Goal: Information Seeking & Learning: Learn about a topic

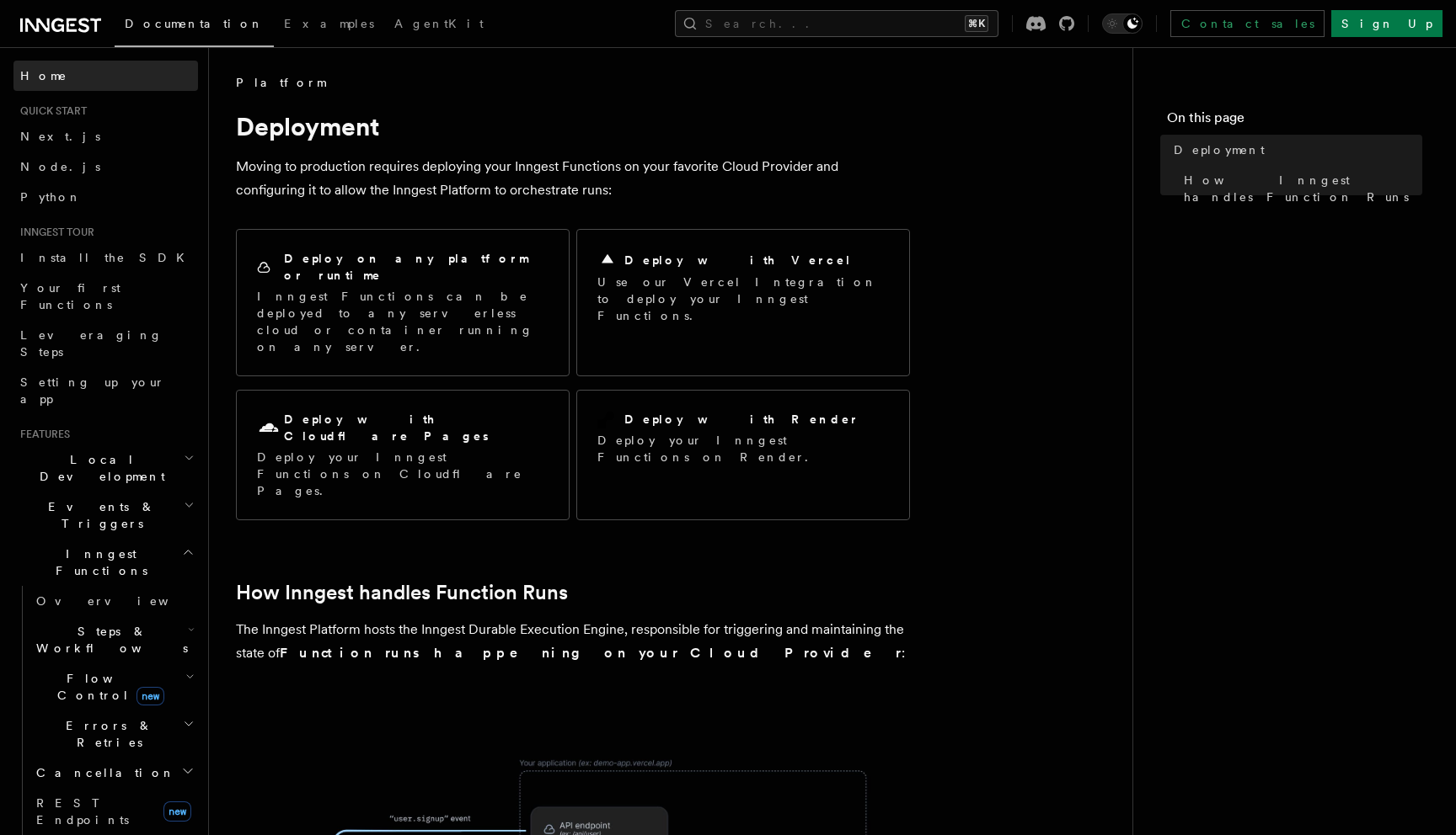
click at [47, 80] on span "Home" at bounding box center [43, 76] width 47 height 17
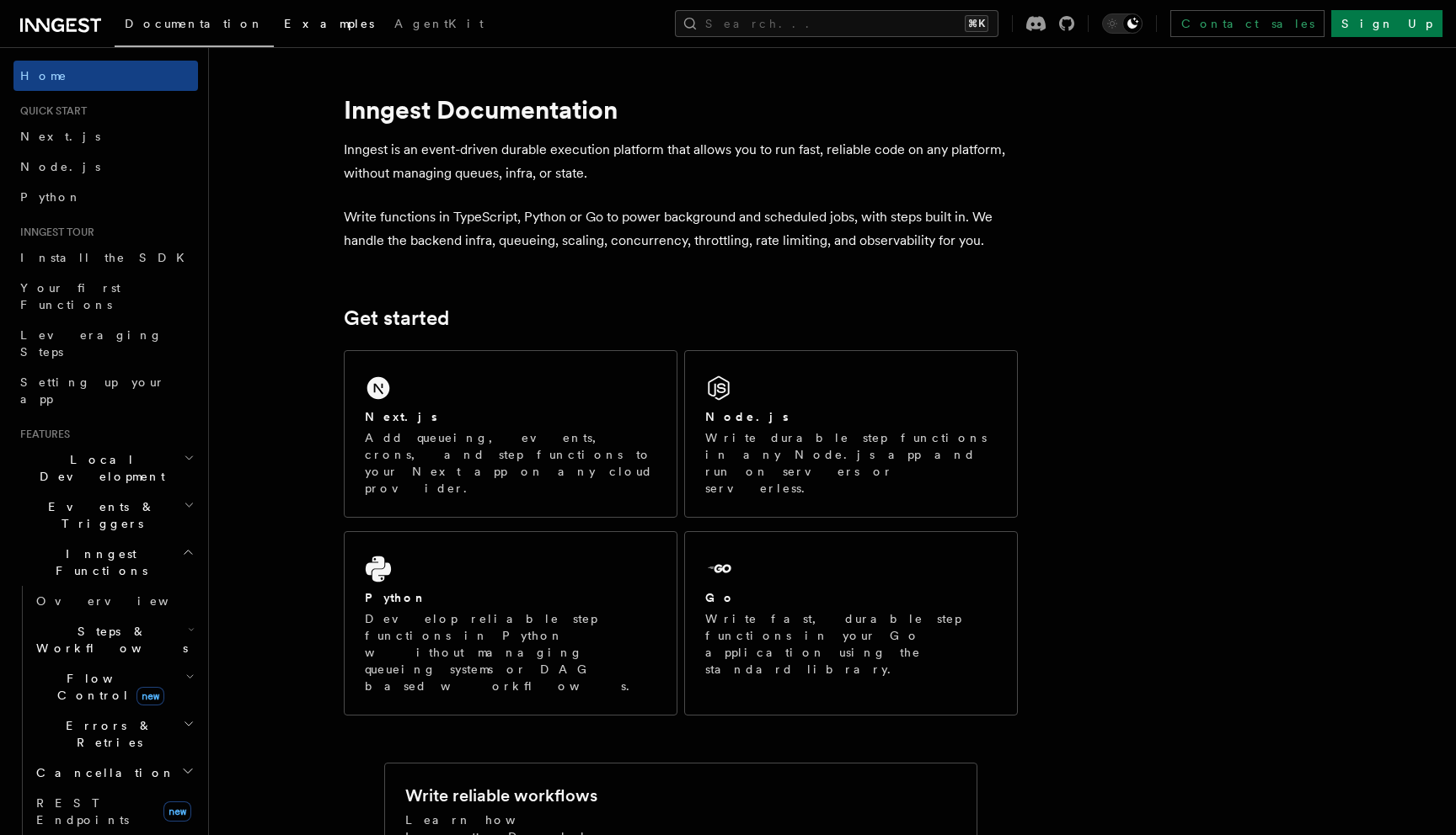
click at [283, 26] on span "Examples" at bounding box center [329, 24] width 90 height 13
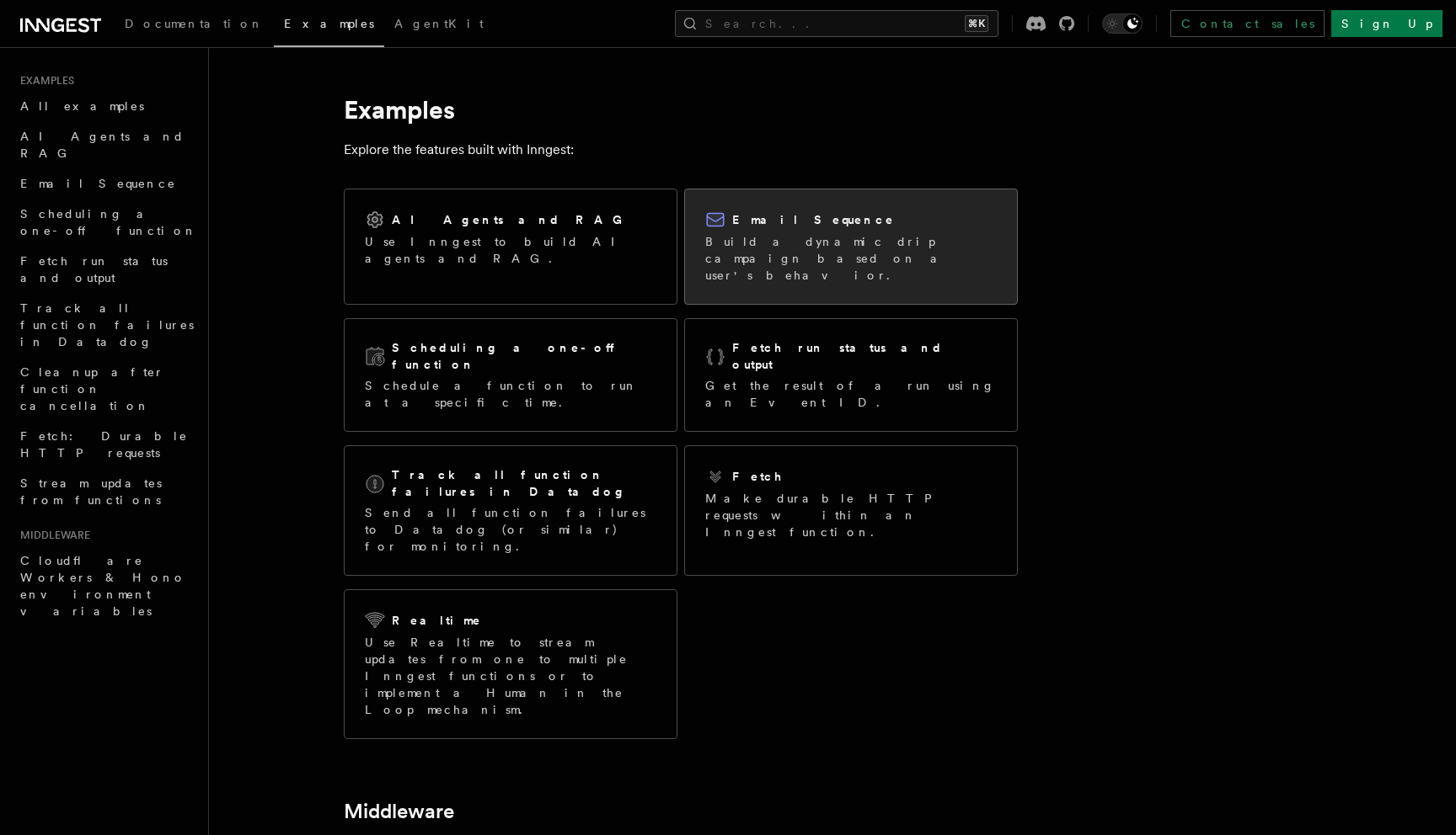
click at [817, 233] on p "Build a dynamic drip campaign based on a user's behavior." at bounding box center [851, 259] width 292 height 51
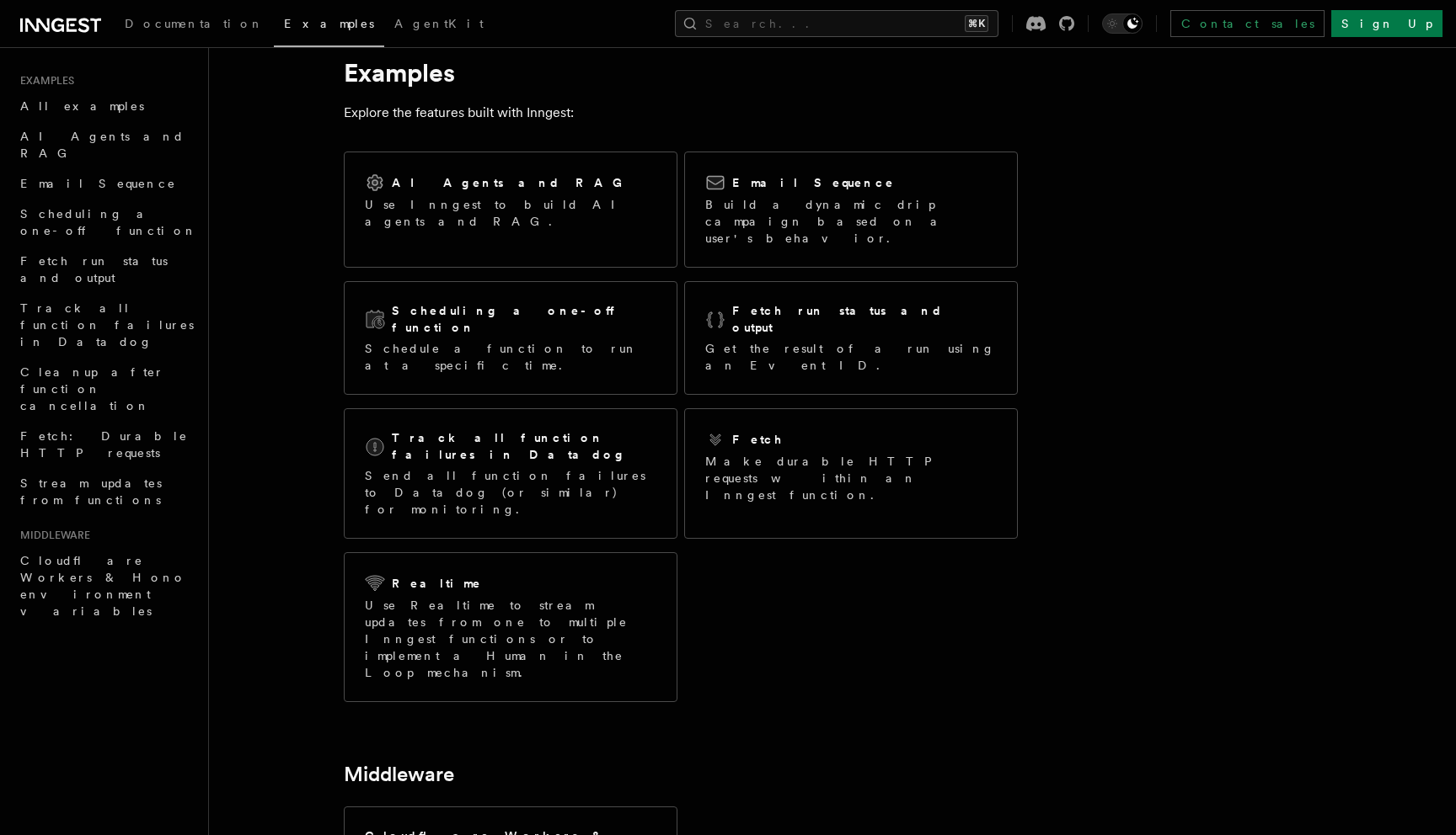
scroll to position [35, 0]
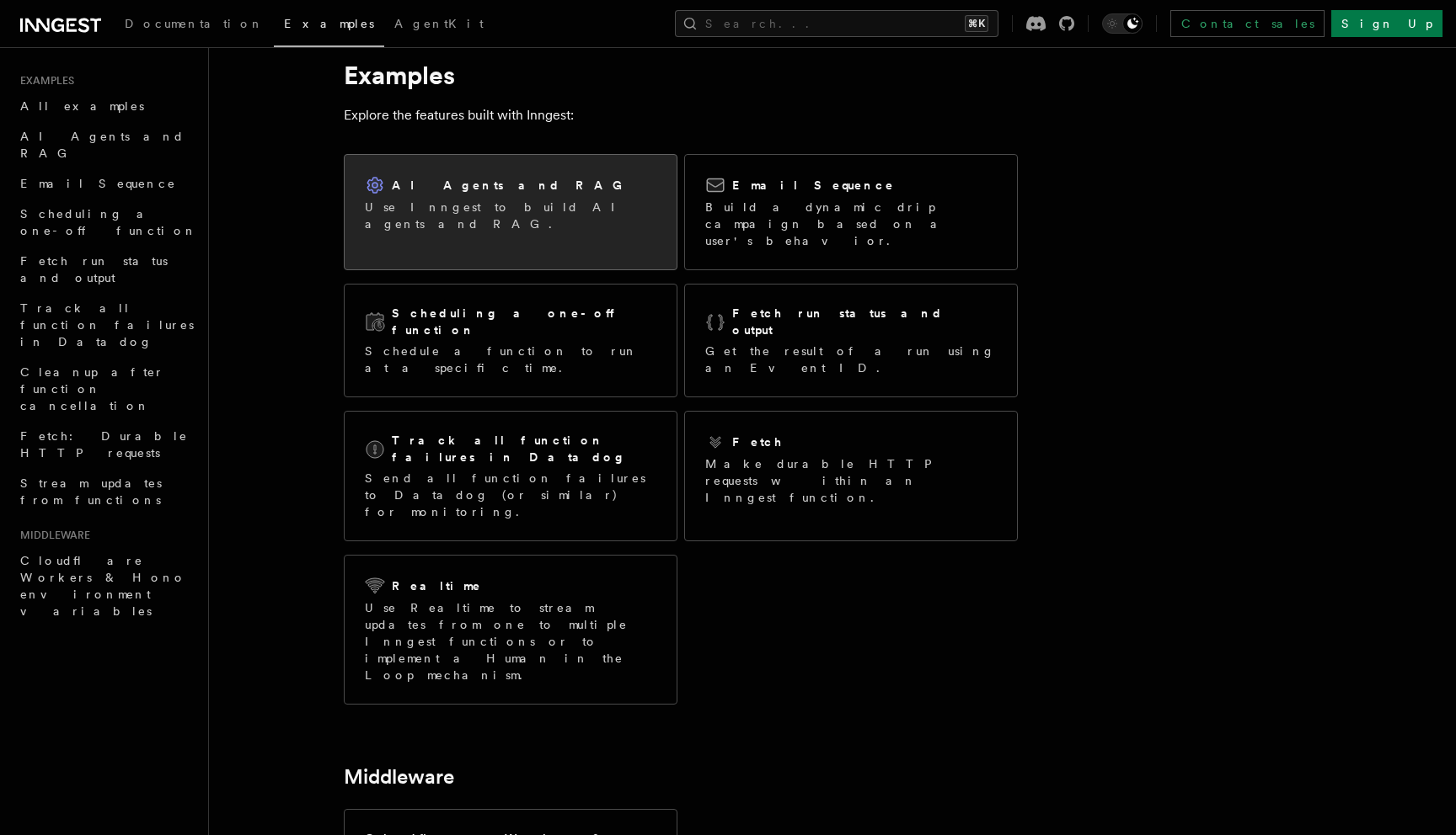
click at [569, 211] on p "Use Inngest to build AI agents and RAG." at bounding box center [510, 216] width 292 height 34
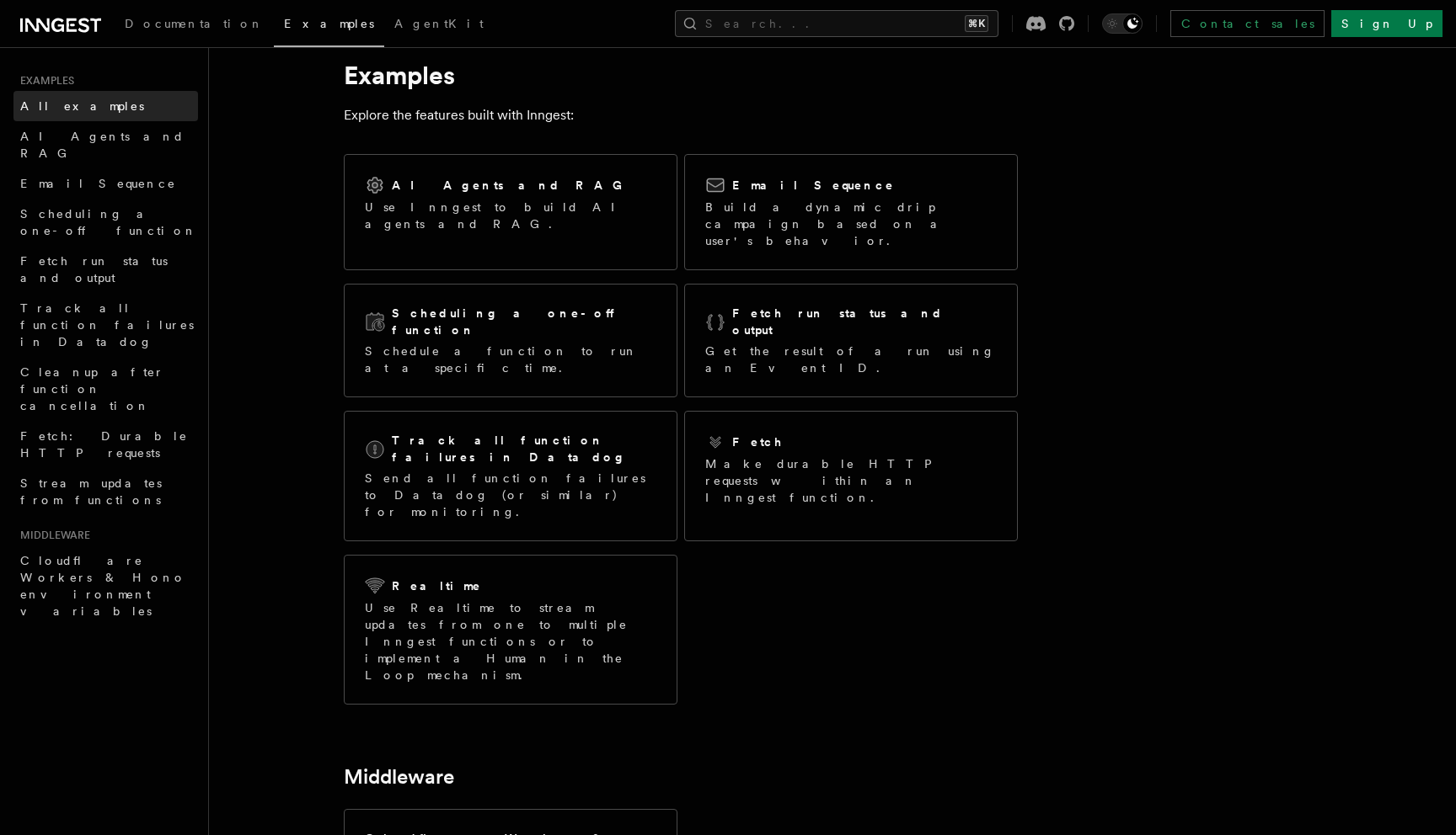
click at [148, 116] on link "All examples" at bounding box center [105, 106] width 185 height 30
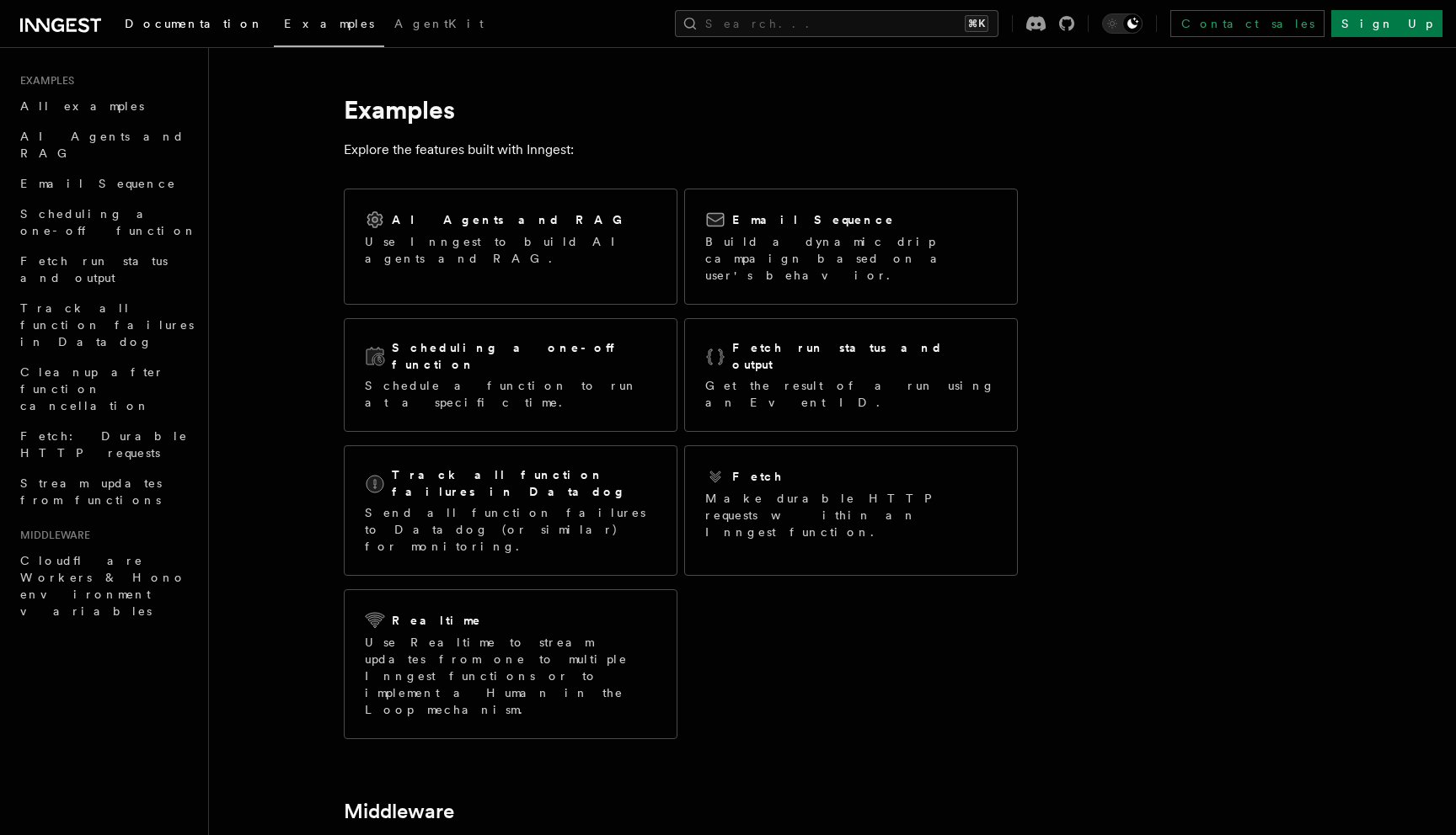
click at [156, 8] on link "Documentation" at bounding box center [194, 24] width 159 height 40
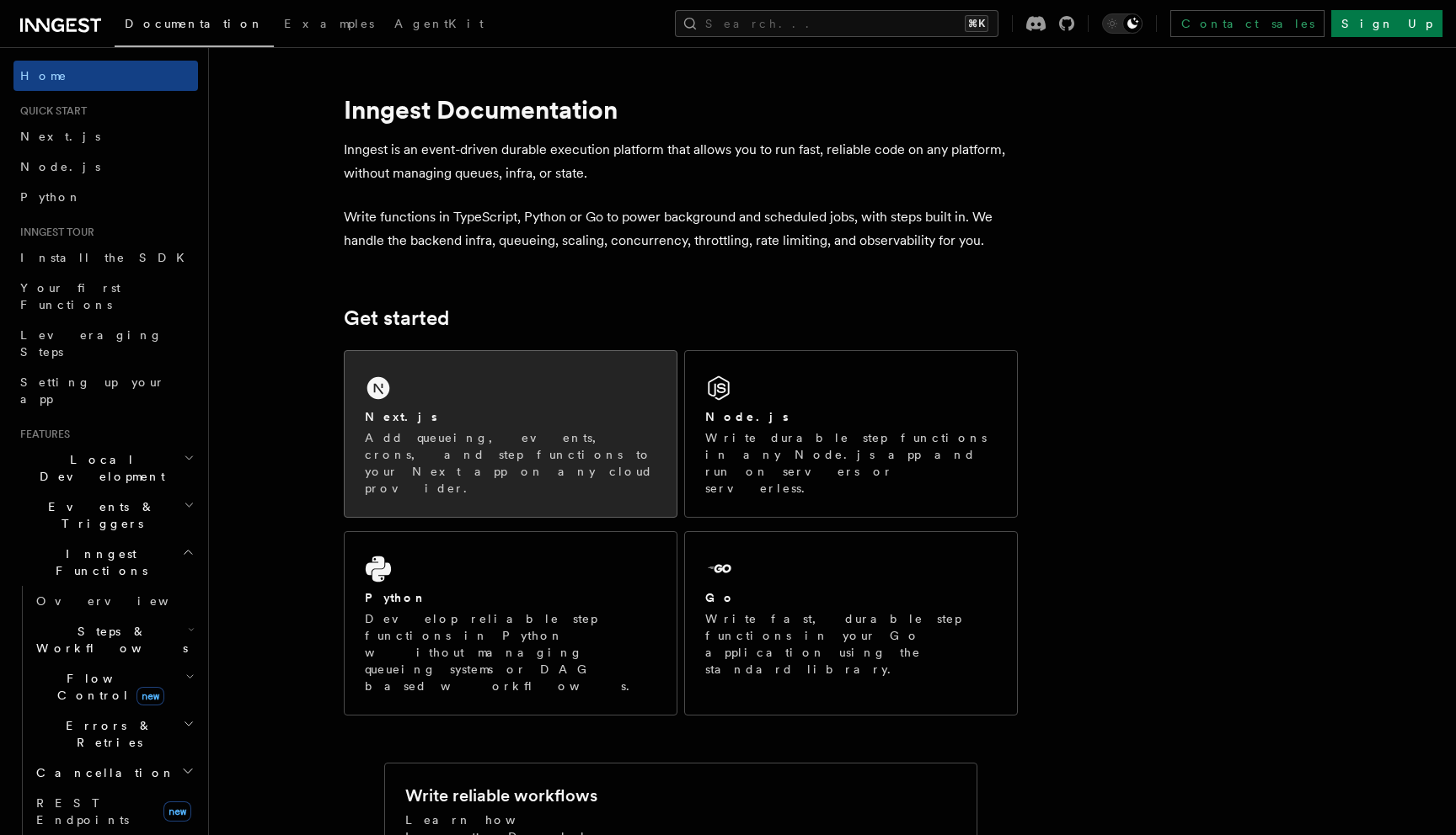
click at [405, 421] on div "Next.js" at bounding box center [510, 417] width 292 height 18
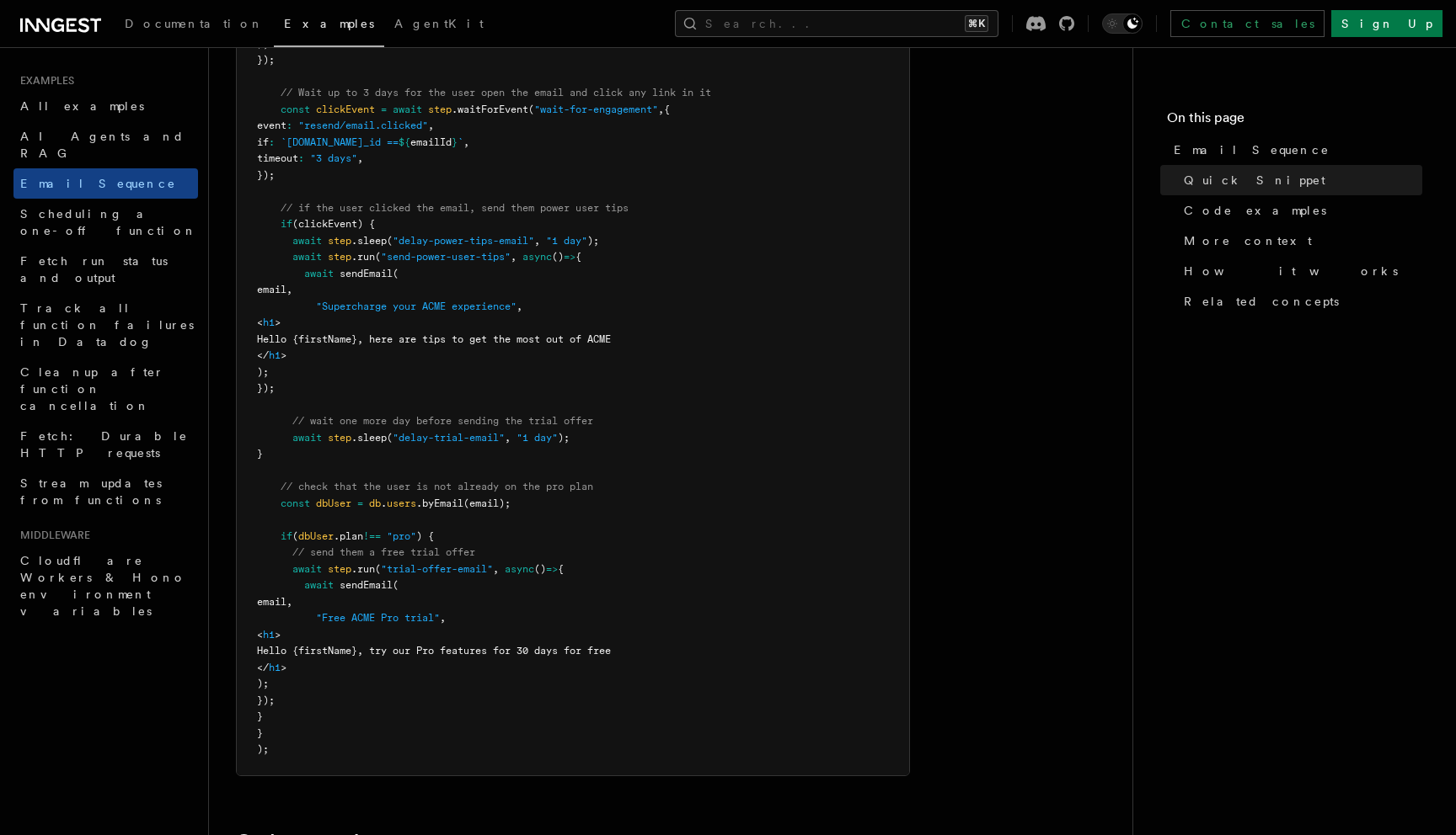
scroll to position [818, 0]
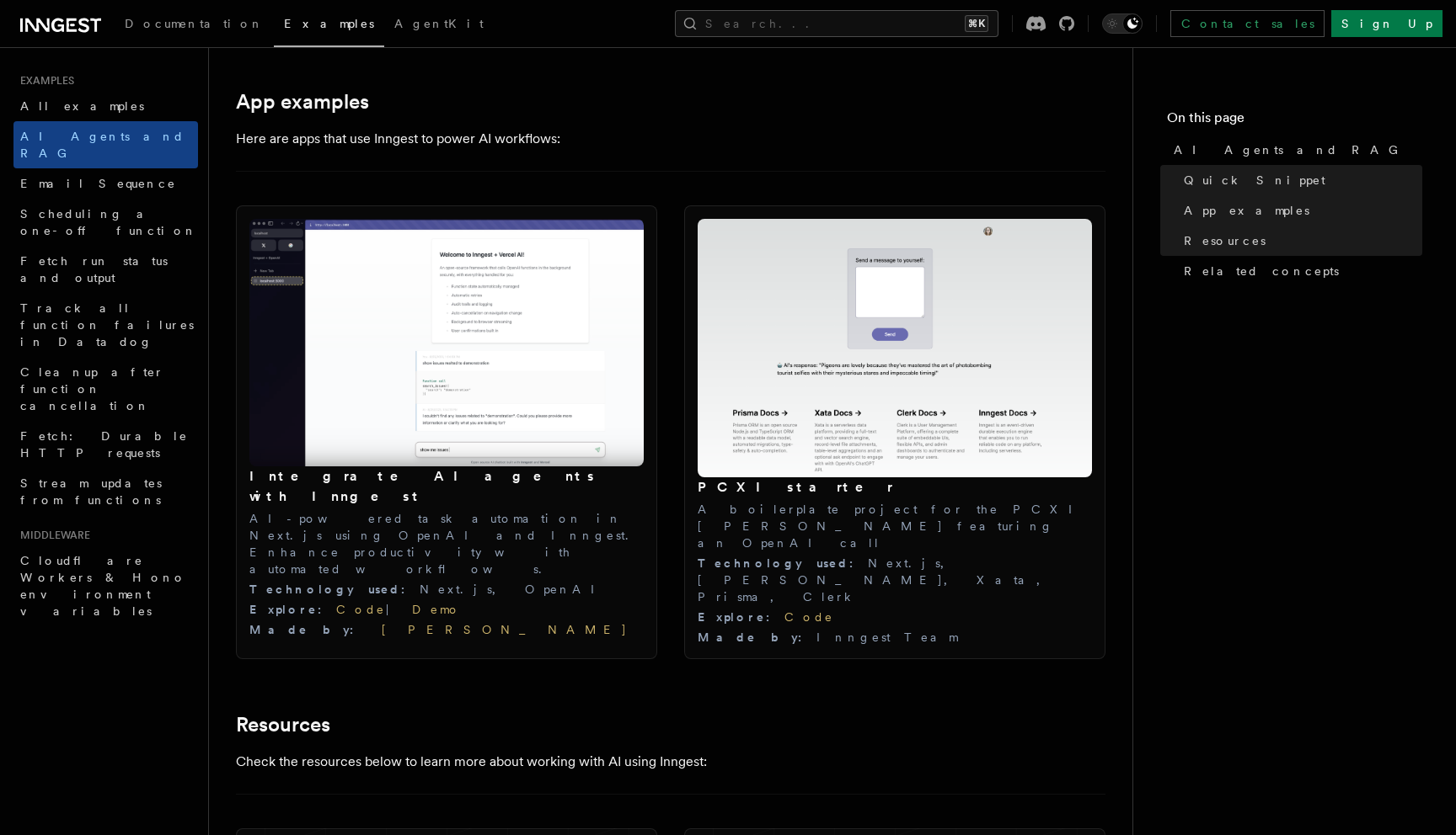
scroll to position [1698, 0]
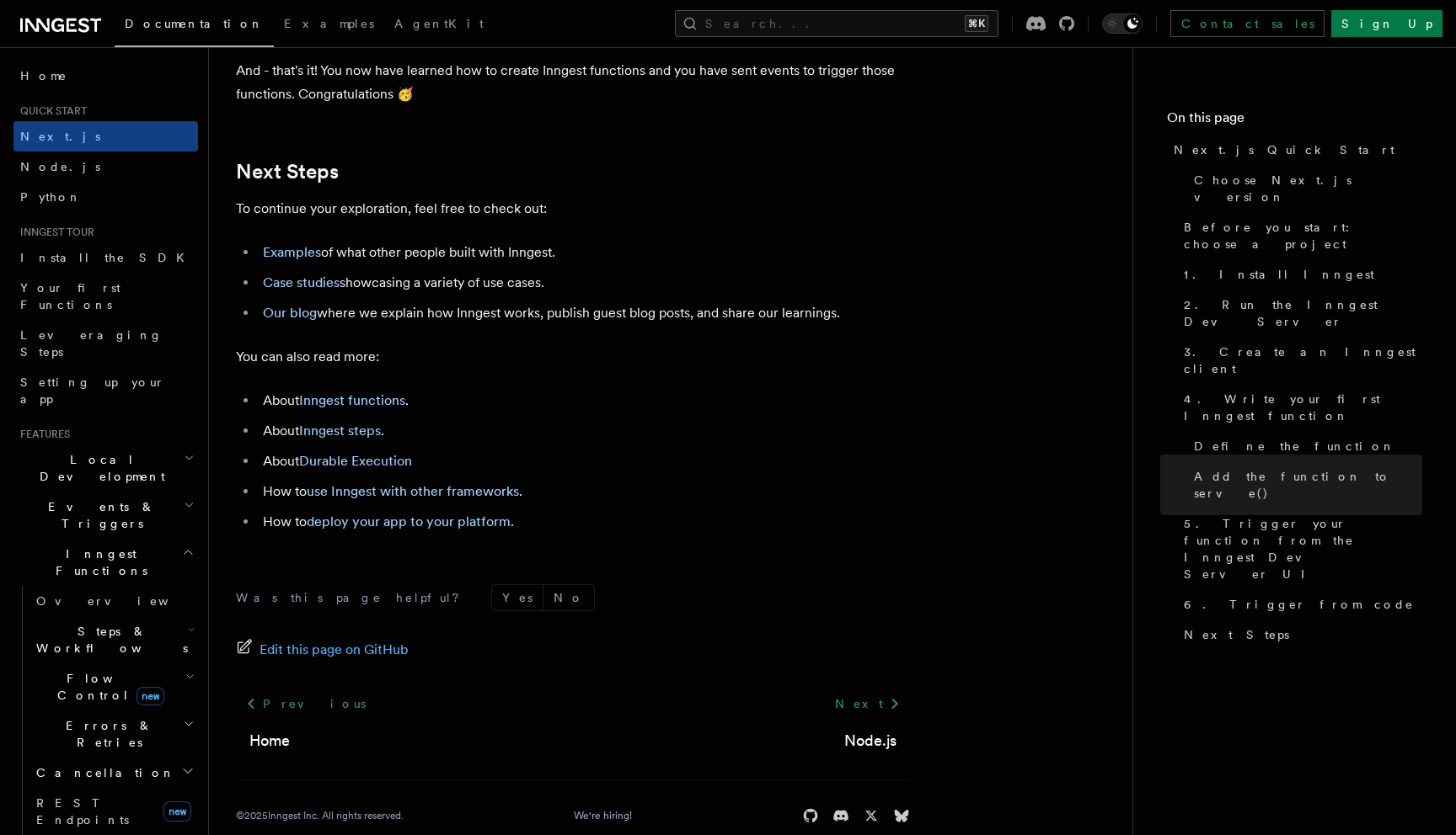
scroll to position [10517, 0]
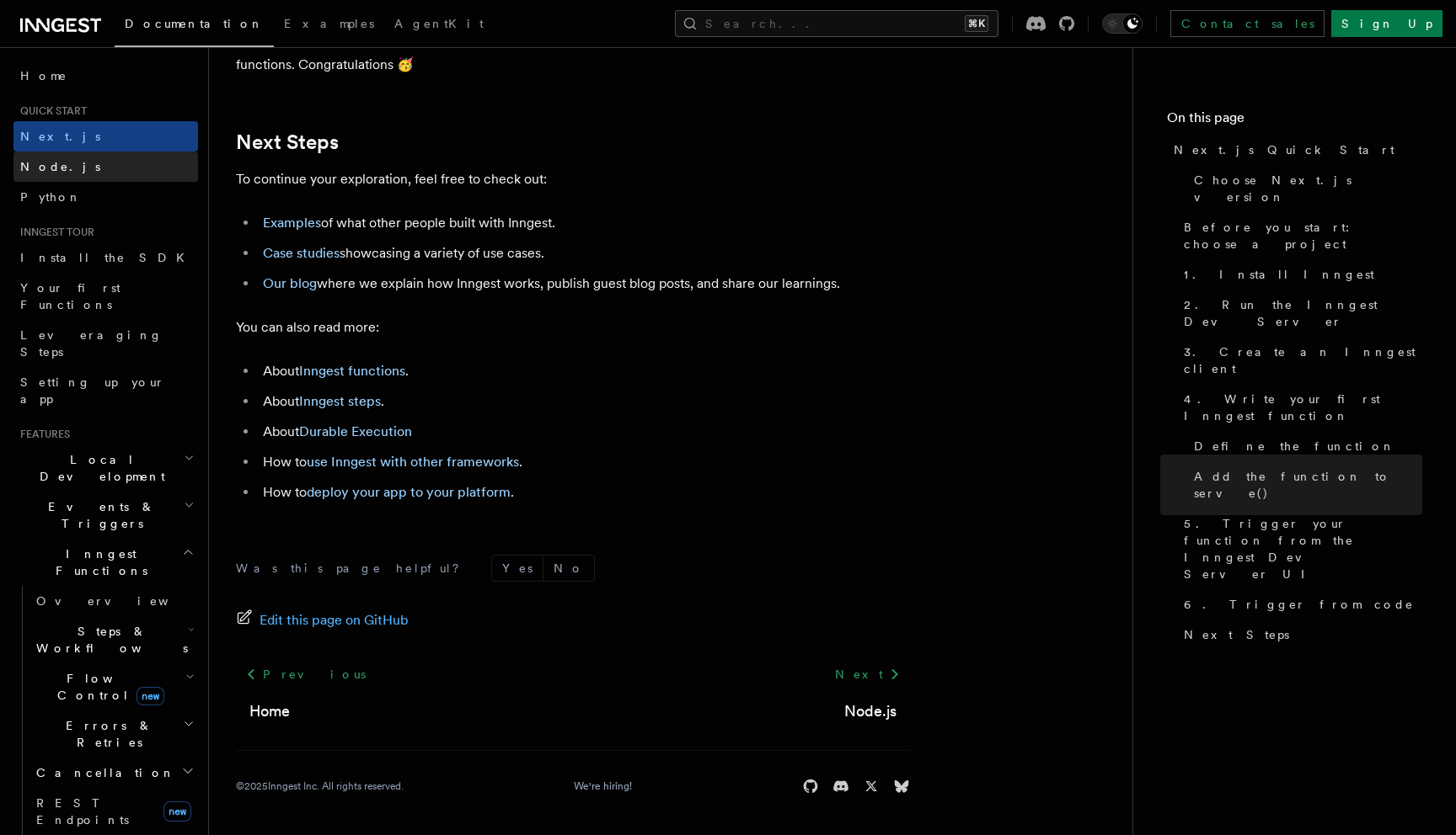
click at [157, 162] on link "Node.js" at bounding box center [105, 167] width 185 height 30
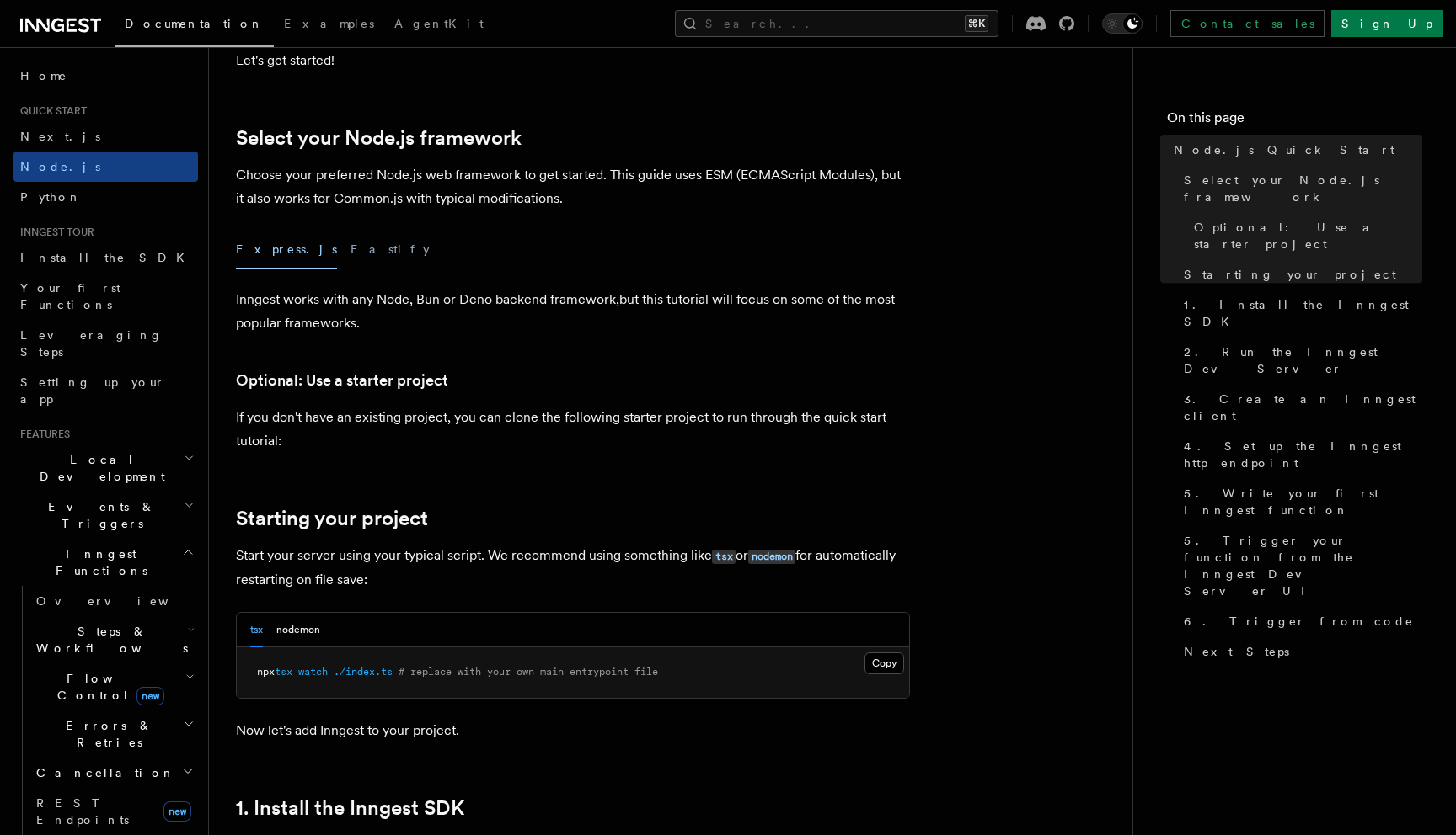
scroll to position [367, 0]
click at [350, 253] on button "Fastify" at bounding box center [390, 248] width 79 height 38
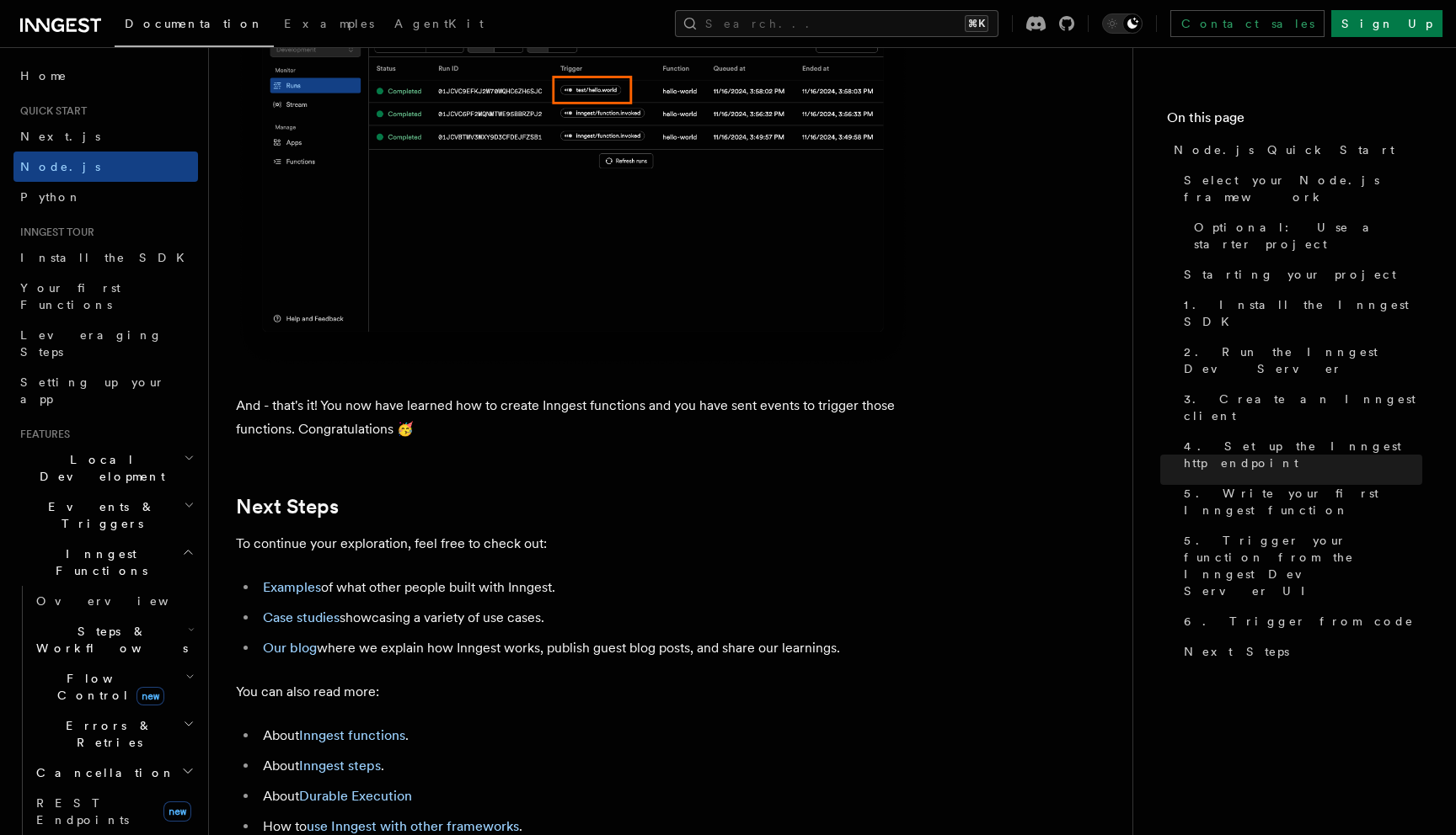
scroll to position [10728, 0]
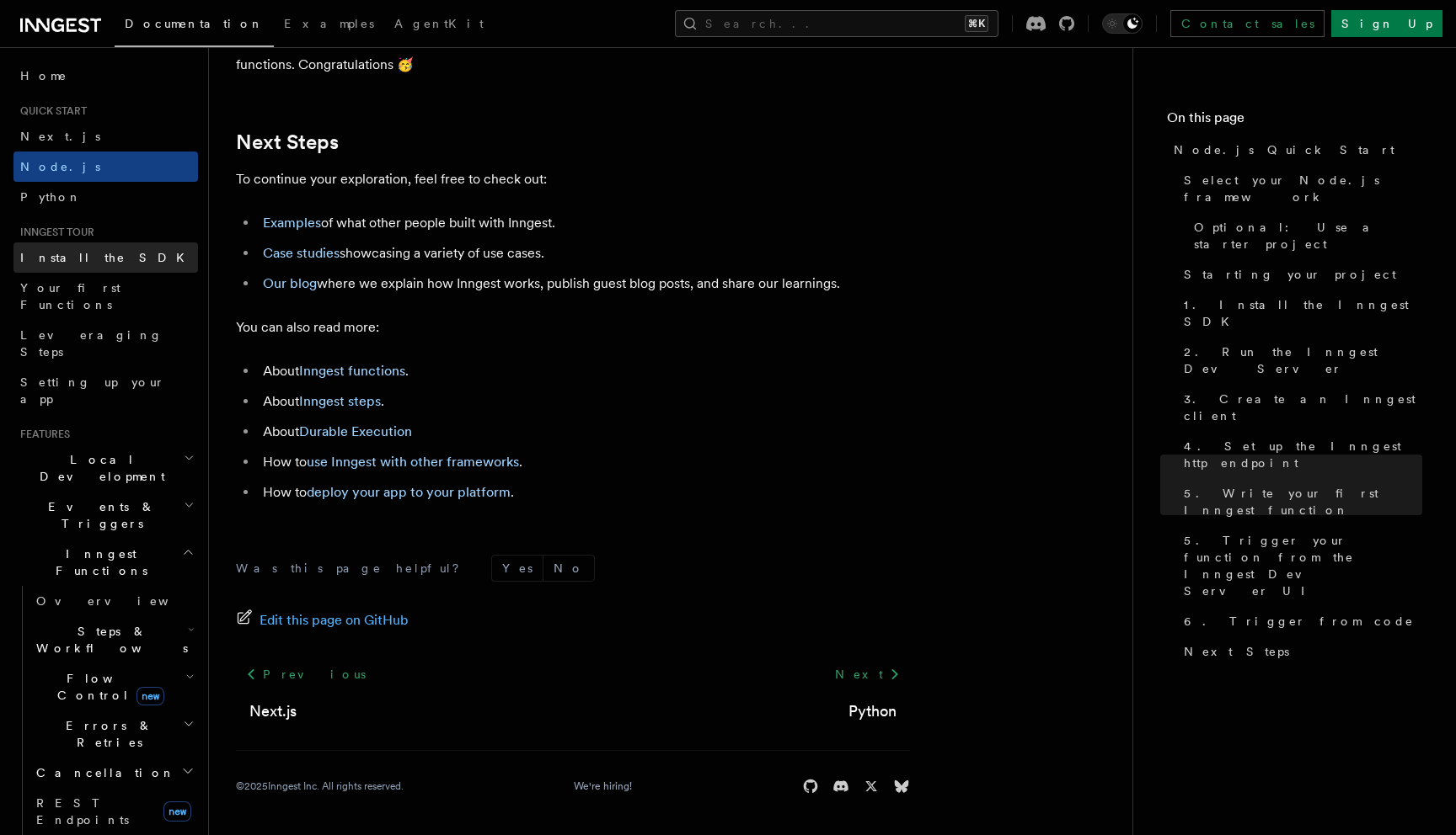
click at [88, 251] on span "Install the SDK" at bounding box center [106, 258] width 174 height 13
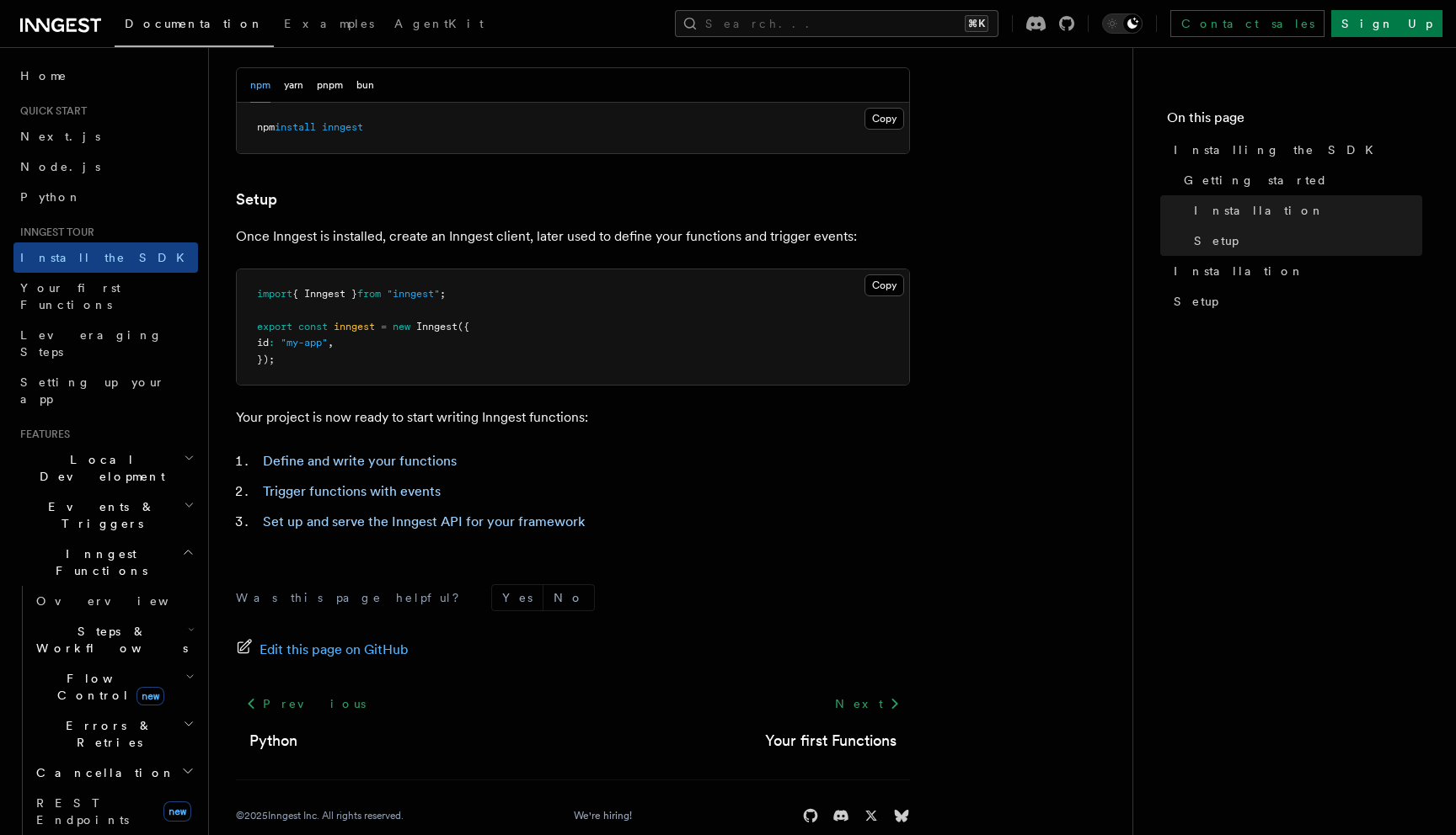
scroll to position [565, 0]
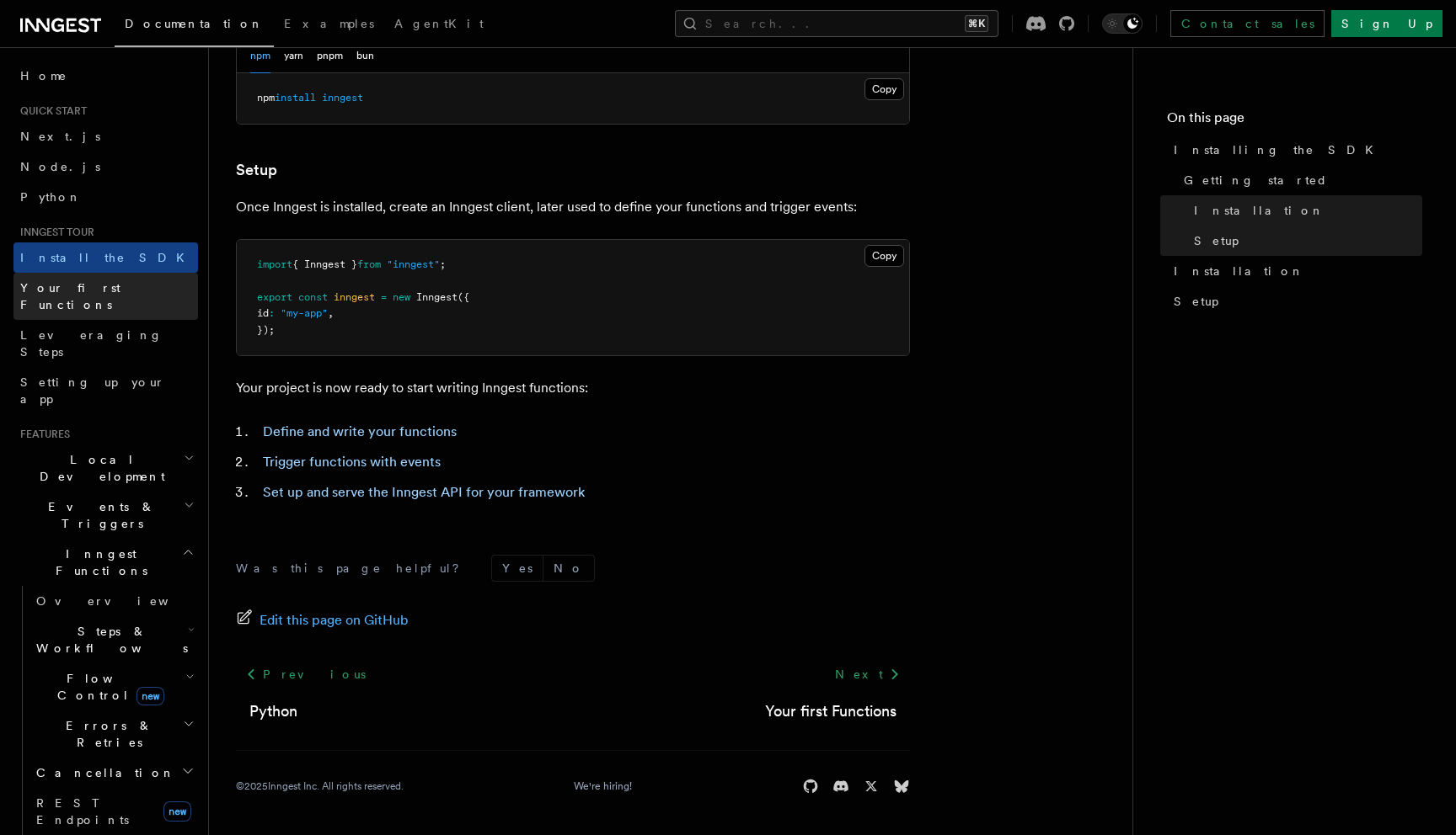
click at [92, 292] on span "Your first Functions" at bounding box center [70, 297] width 100 height 30
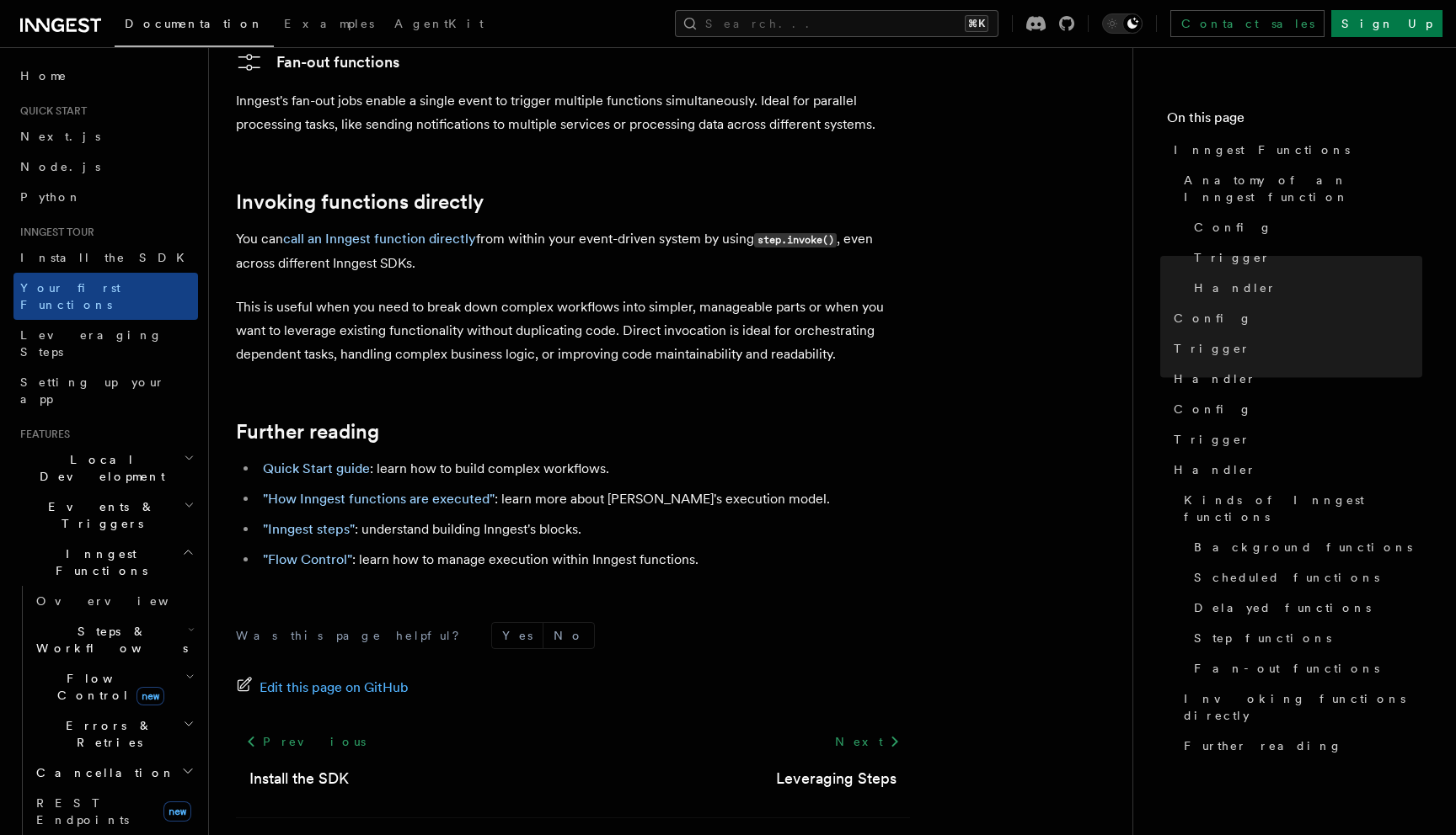
scroll to position [3297, 0]
click at [875, 764] on link "Leveraging Steps" at bounding box center [836, 776] width 121 height 24
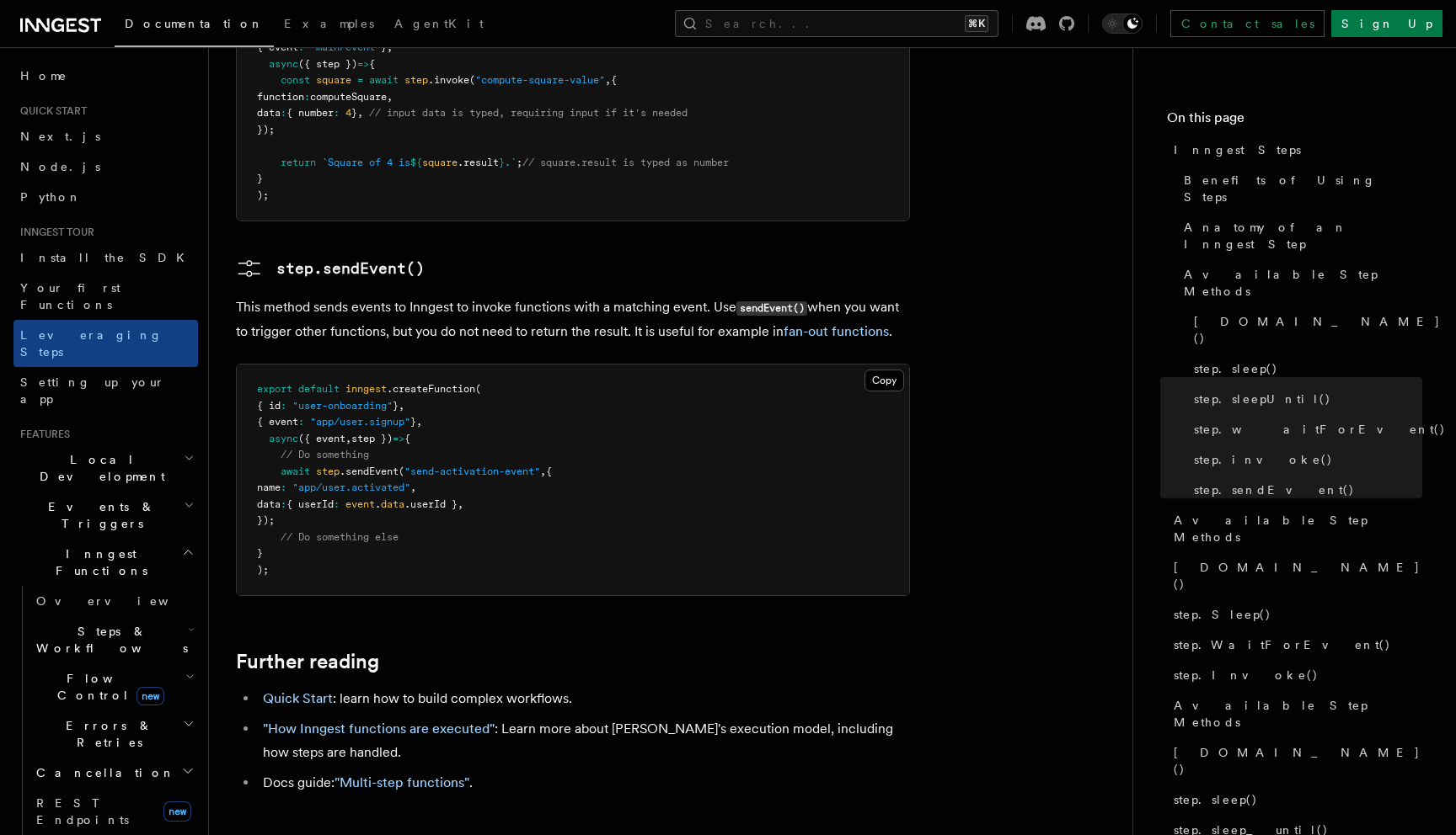
scroll to position [3611, 0]
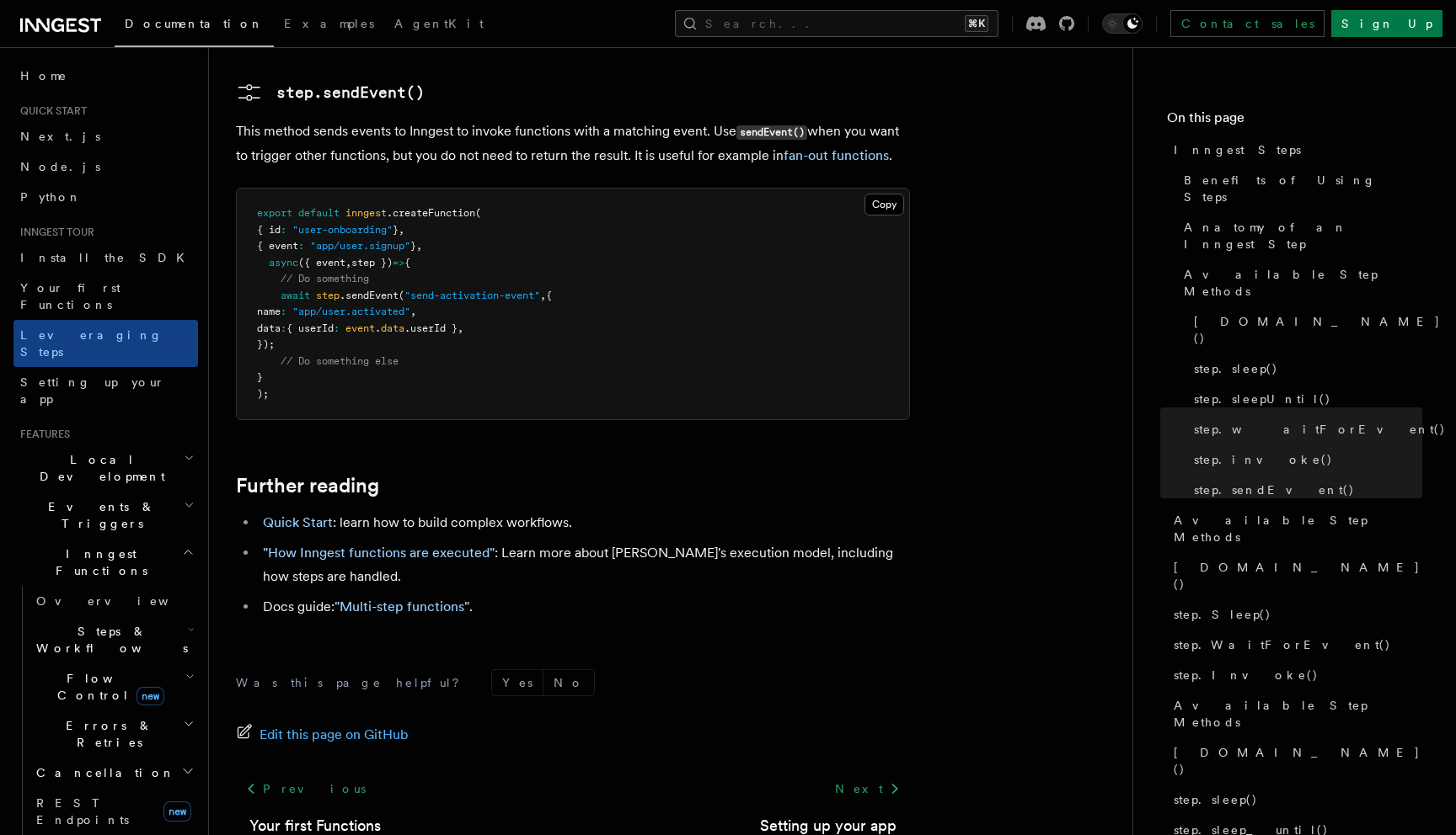
click at [120, 451] on span "Local Development" at bounding box center [98, 468] width 170 height 34
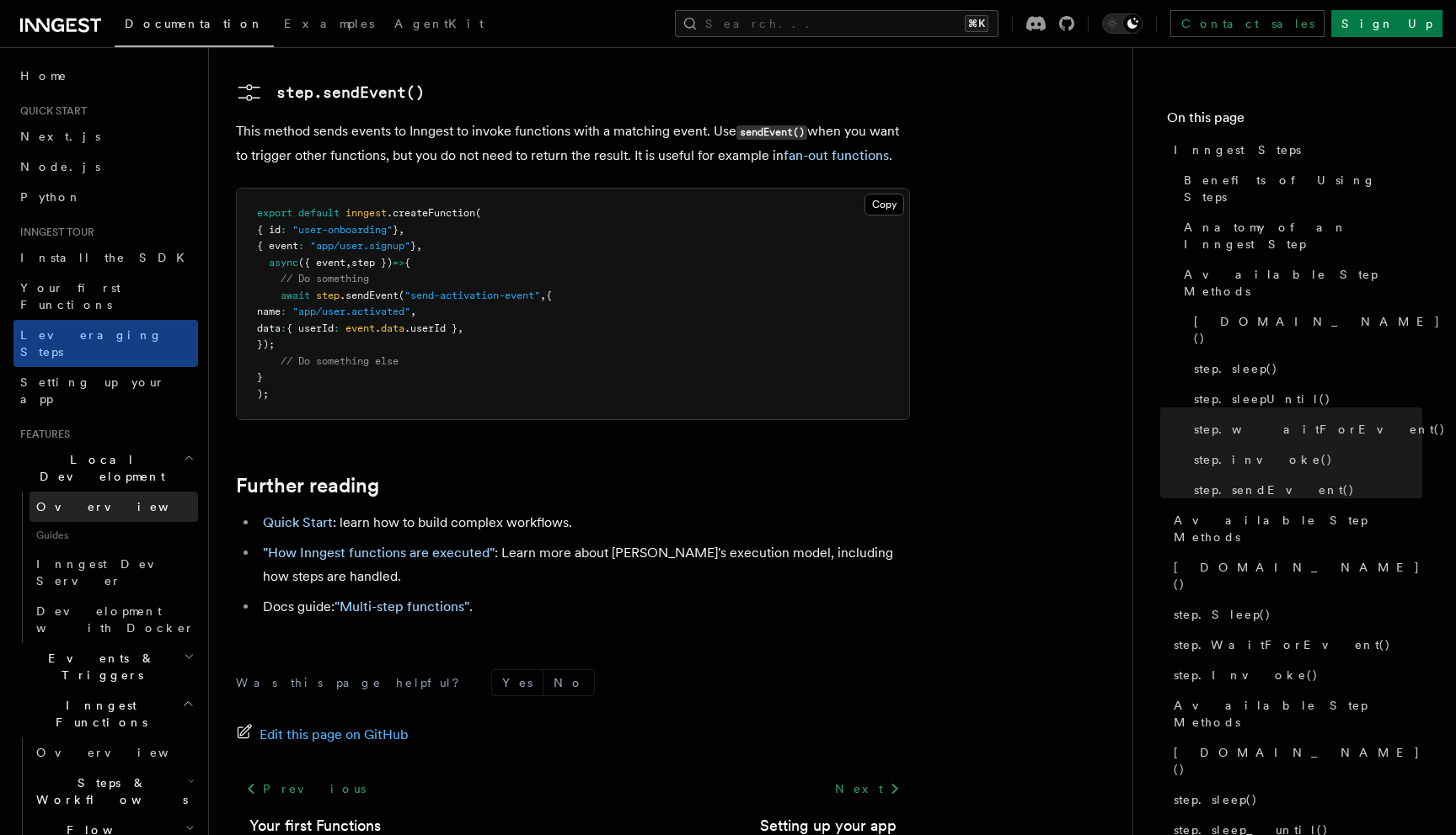
click at [95, 491] on link "Overview" at bounding box center [113, 506] width 169 height 30
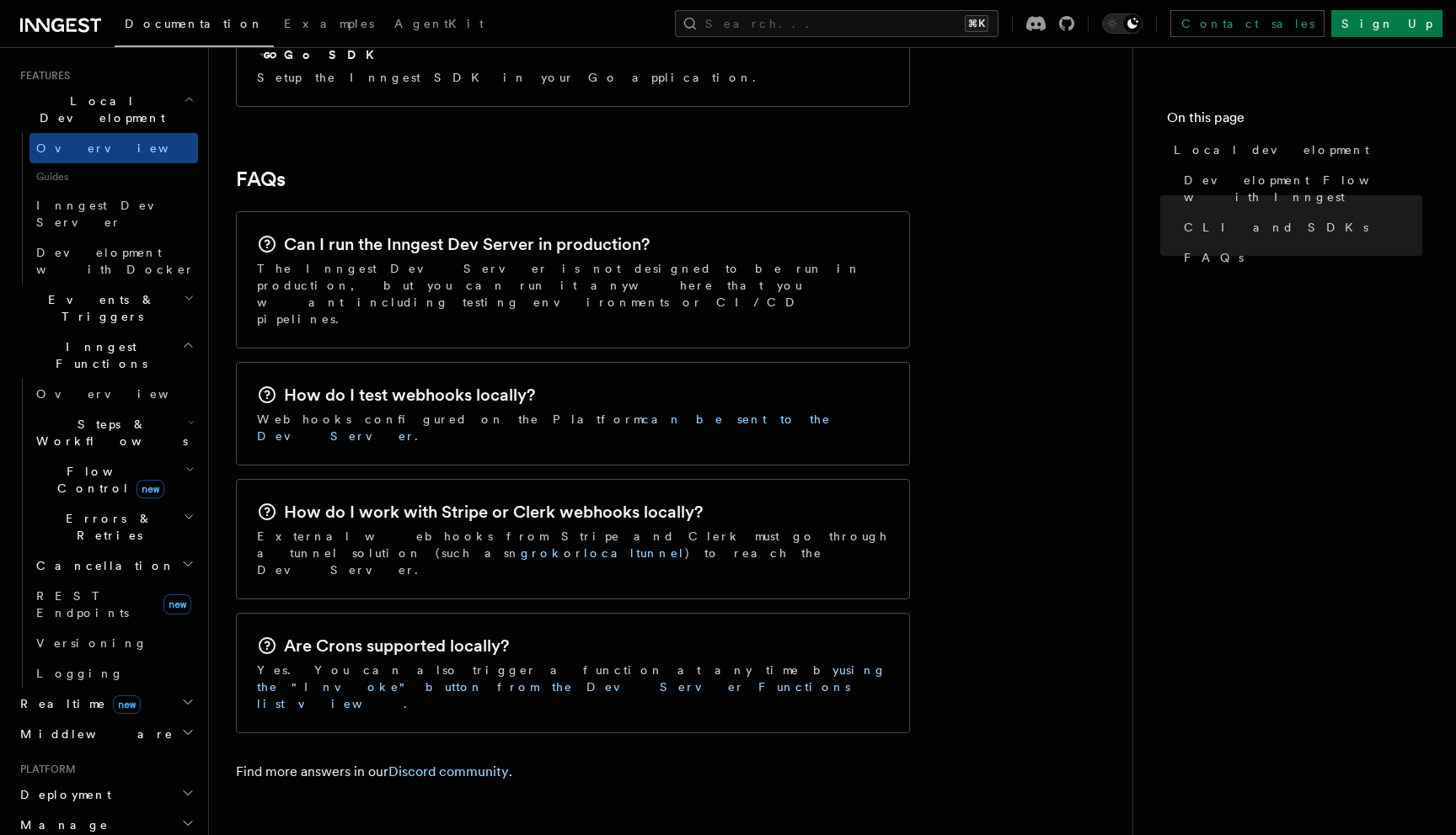
scroll to position [360, 0]
click at [179, 409] on h2 "Steps & Workflows" at bounding box center [113, 432] width 169 height 47
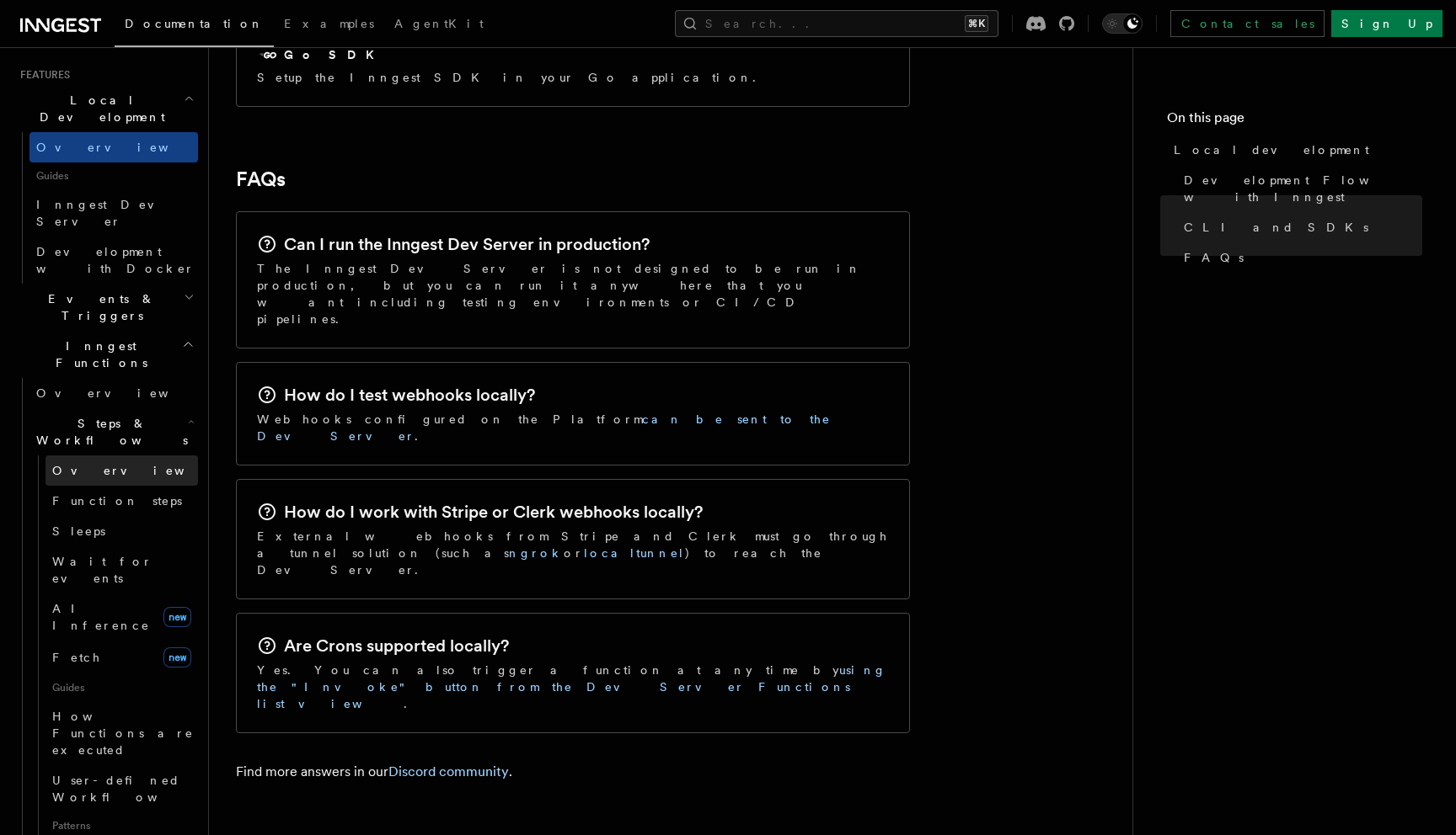
click at [108, 456] on link "Overview" at bounding box center [121, 471] width 153 height 30
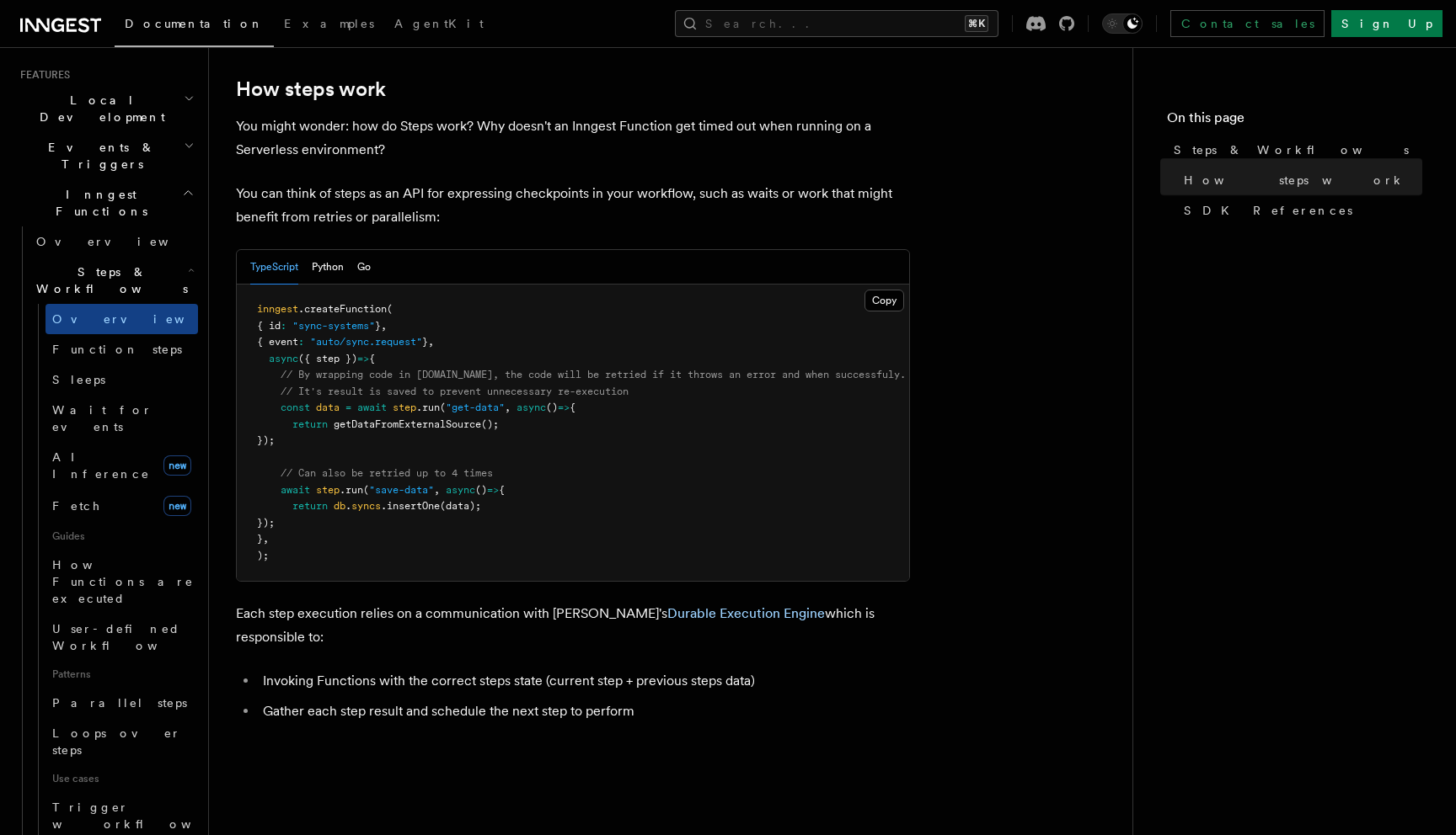
scroll to position [707, 0]
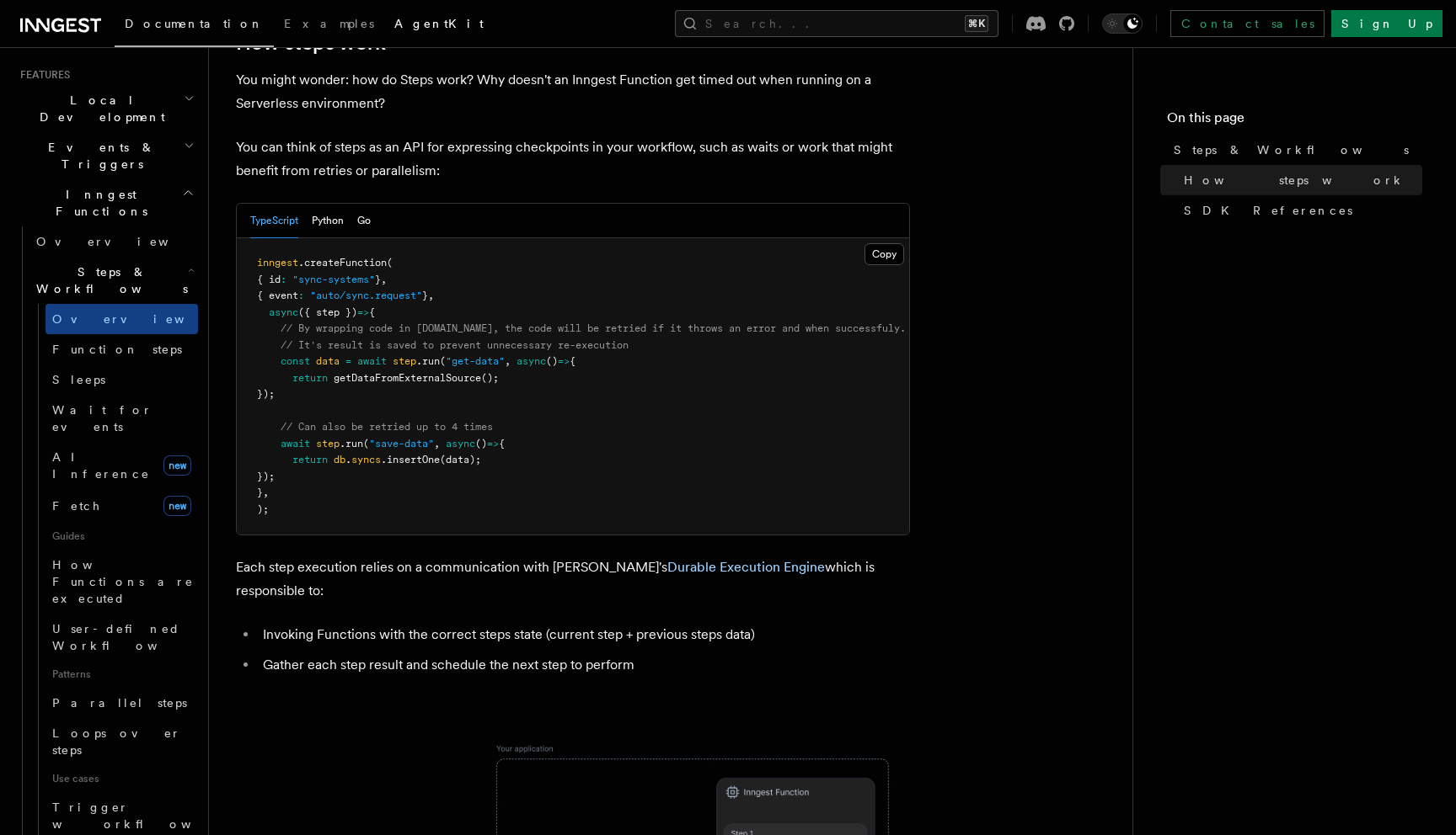
click at [384, 36] on link "AgentKit" at bounding box center [439, 24] width 109 height 40
